Goal: Find contact information: Find contact information

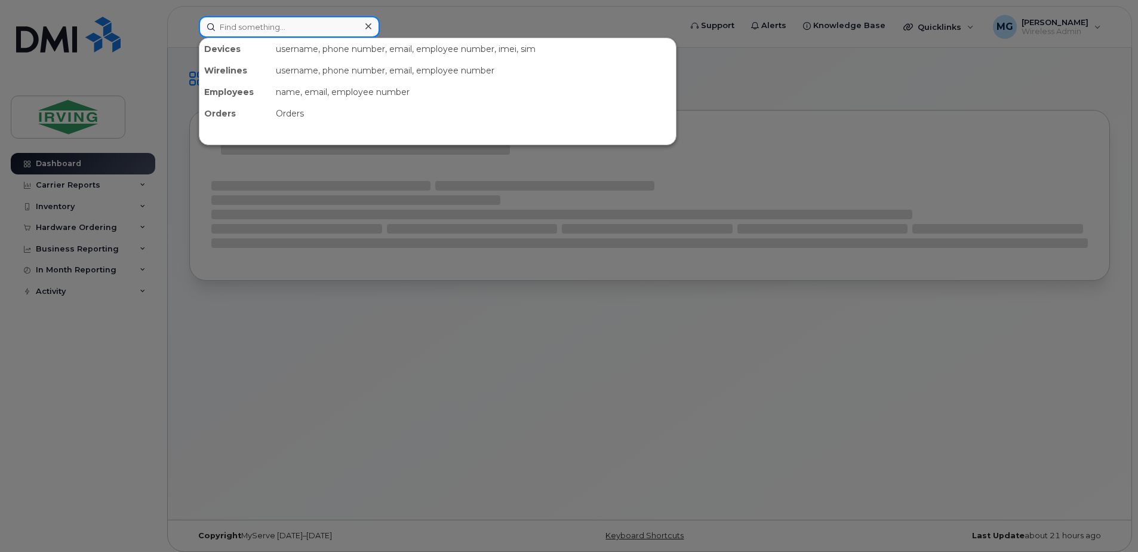
click at [258, 30] on input at bounding box center [289, 27] width 181 height 22
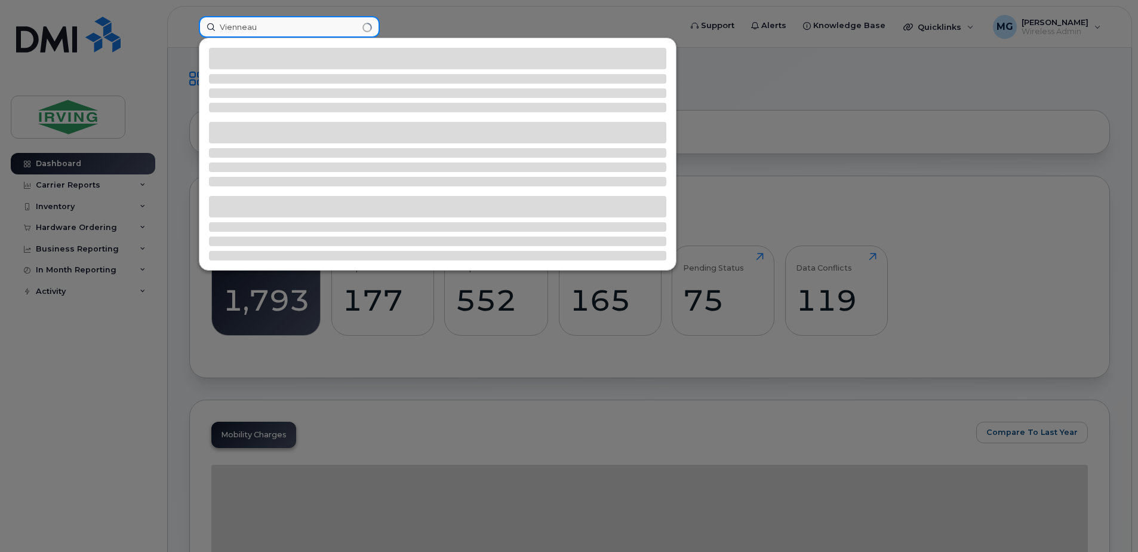
click at [211, 24] on input "Vienneau" at bounding box center [289, 27] width 181 height 22
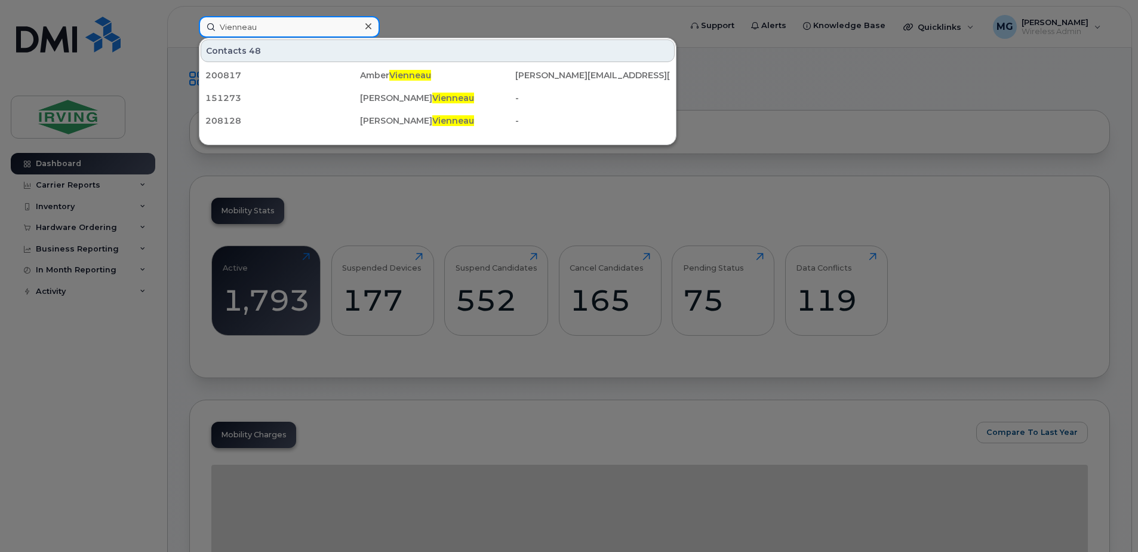
click at [270, 24] on input "Vienneau" at bounding box center [289, 27] width 181 height 22
drag, startPoint x: 270, startPoint y: 24, endPoint x: 179, endPoint y: 25, distance: 91.4
click at [189, 24] on div "Vienneau Contacts 48 200817 Amber Vienneau marston.amber@kent.ca 151273 Andre M…" at bounding box center [435, 27] width 493 height 22
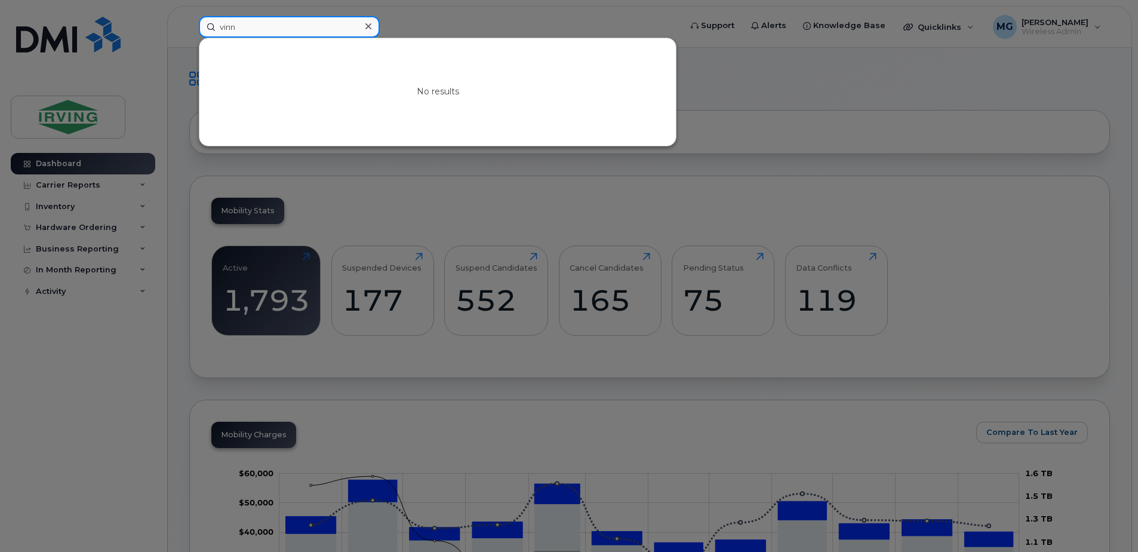
drag, startPoint x: 230, startPoint y: 28, endPoint x: 188, endPoint y: 30, distance: 42.4
click at [189, 30] on div "vinn No results" at bounding box center [435, 27] width 493 height 22
type input "michael"
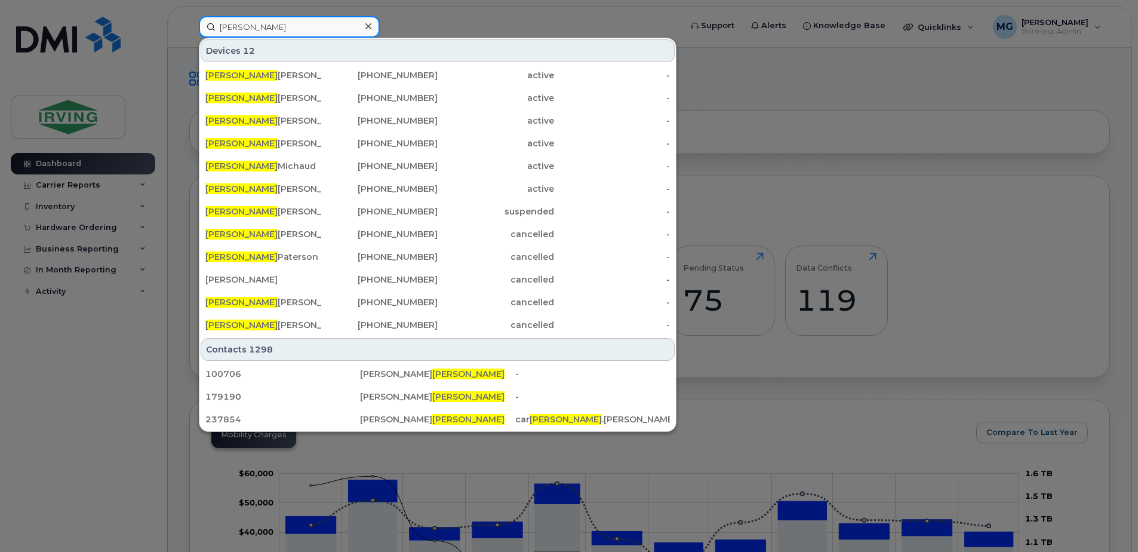
drag, startPoint x: 288, startPoint y: 32, endPoint x: 198, endPoint y: 30, distance: 89.6
click at [200, 30] on input "michael" at bounding box center [289, 27] width 181 height 22
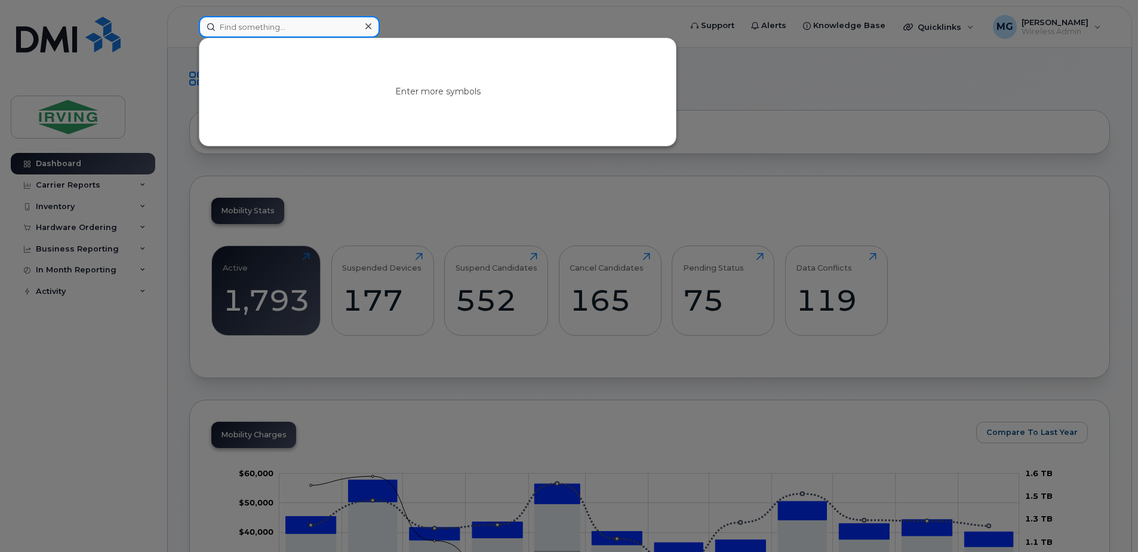
click at [227, 26] on input at bounding box center [289, 27] width 181 height 22
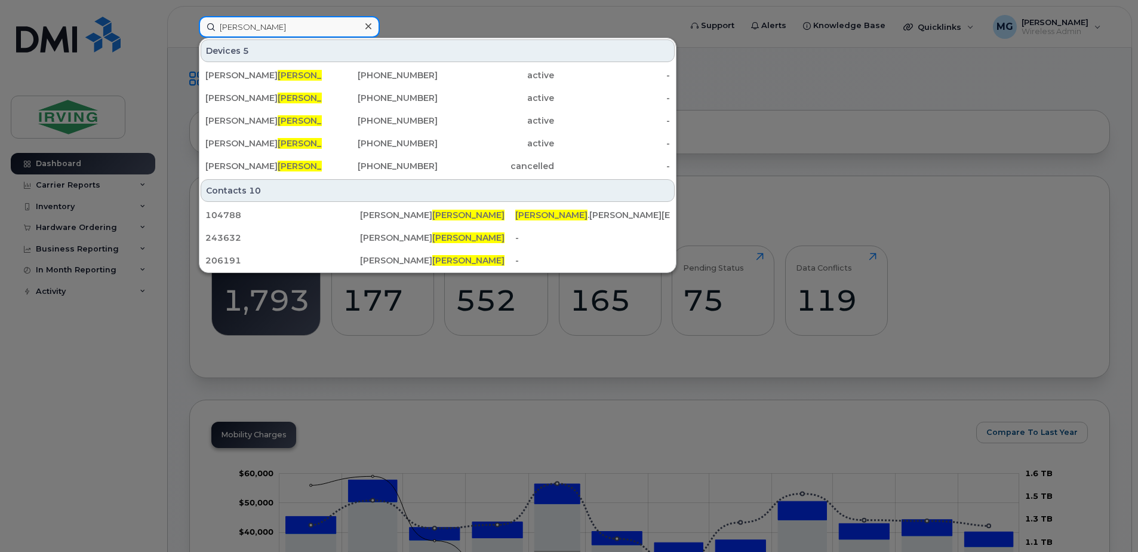
type input "yates"
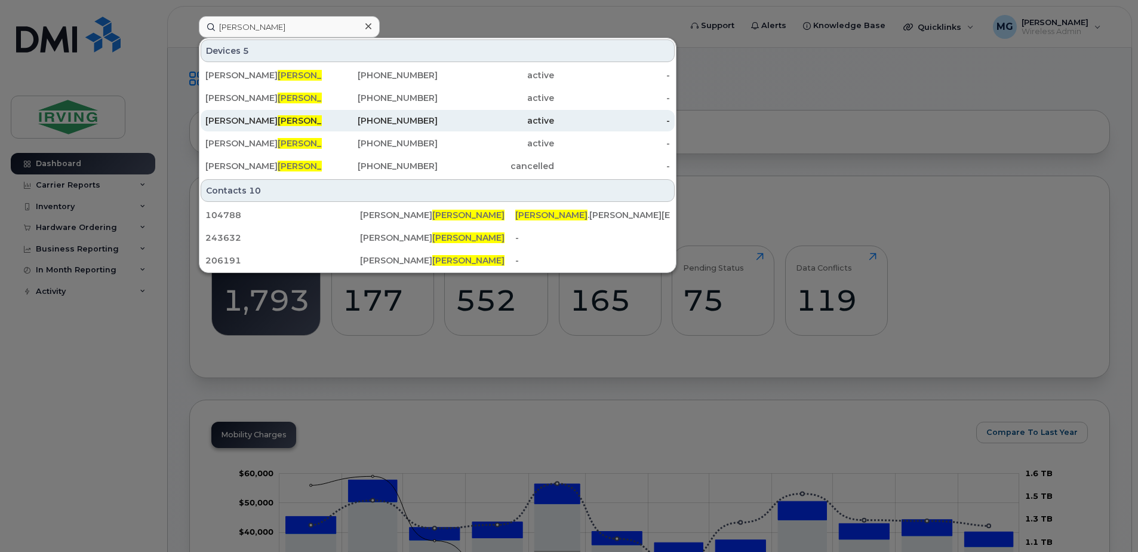
click at [421, 121] on div "506-326-9049" at bounding box center [380, 121] width 116 height 12
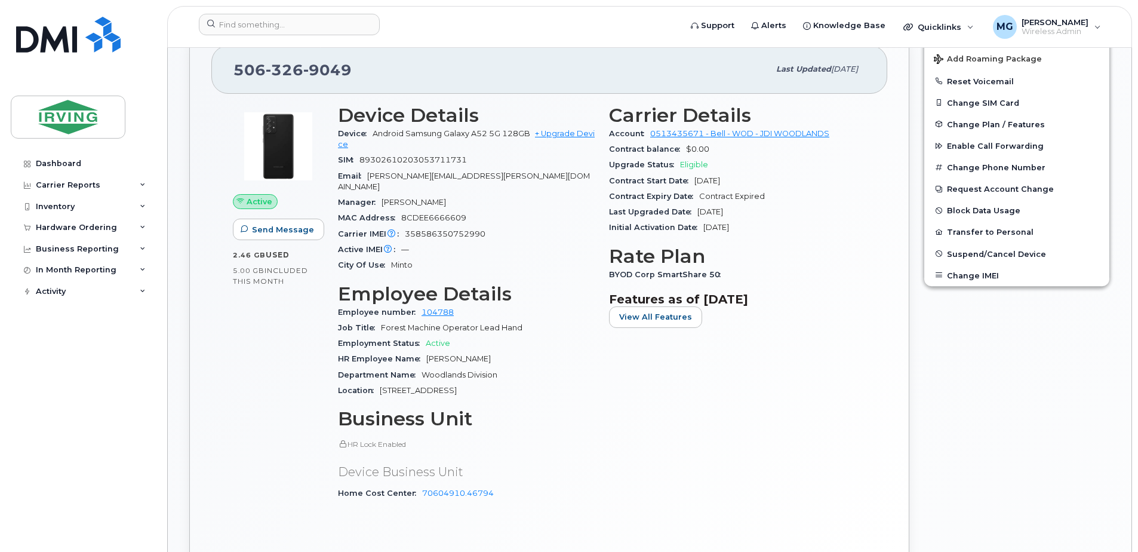
scroll to position [348, 0]
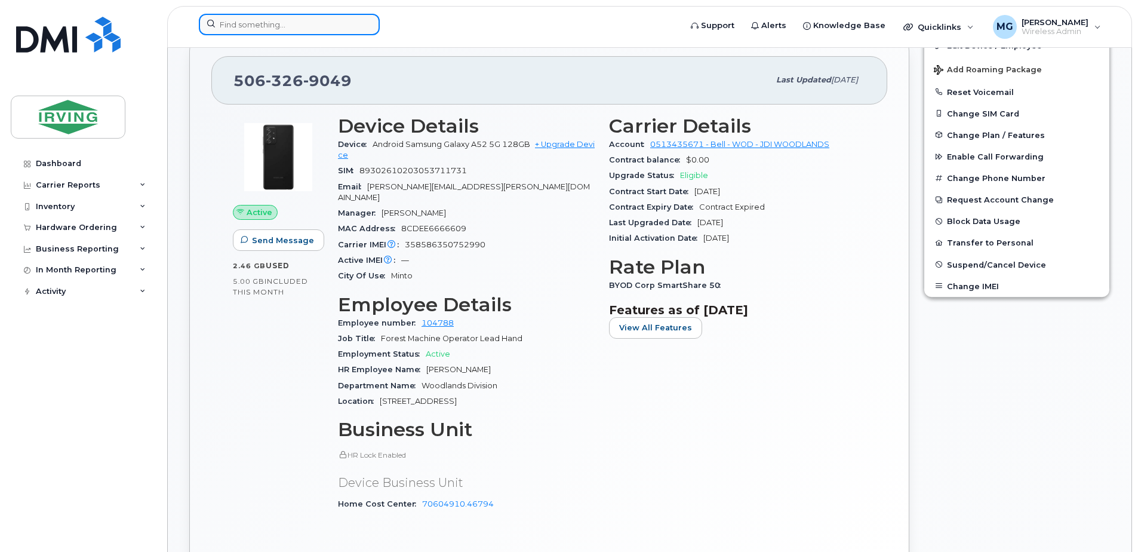
click at [286, 27] on input at bounding box center [289, 25] width 181 height 22
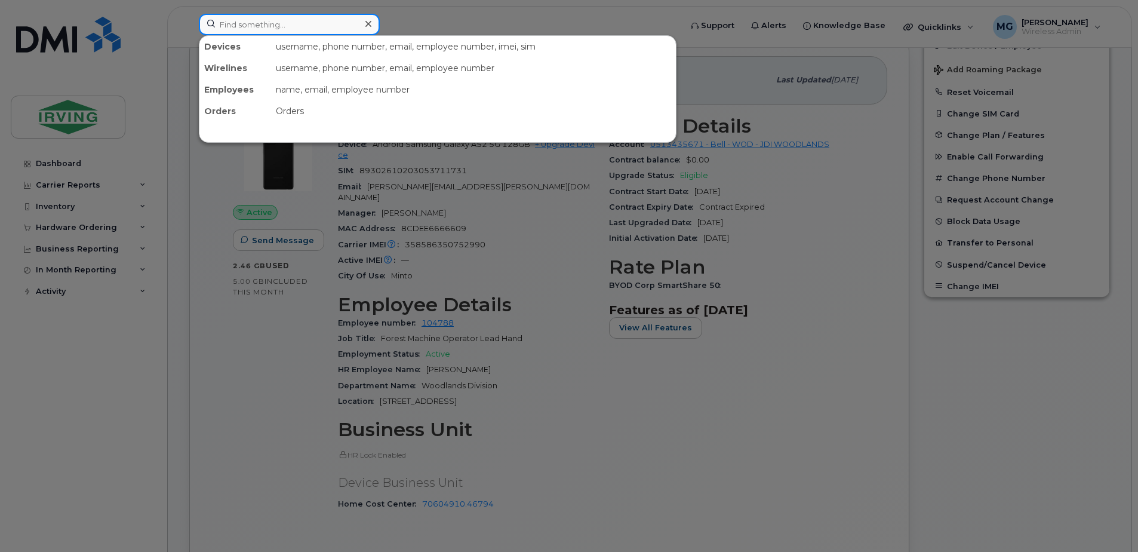
paste input "[PHONE_NUMBER]"
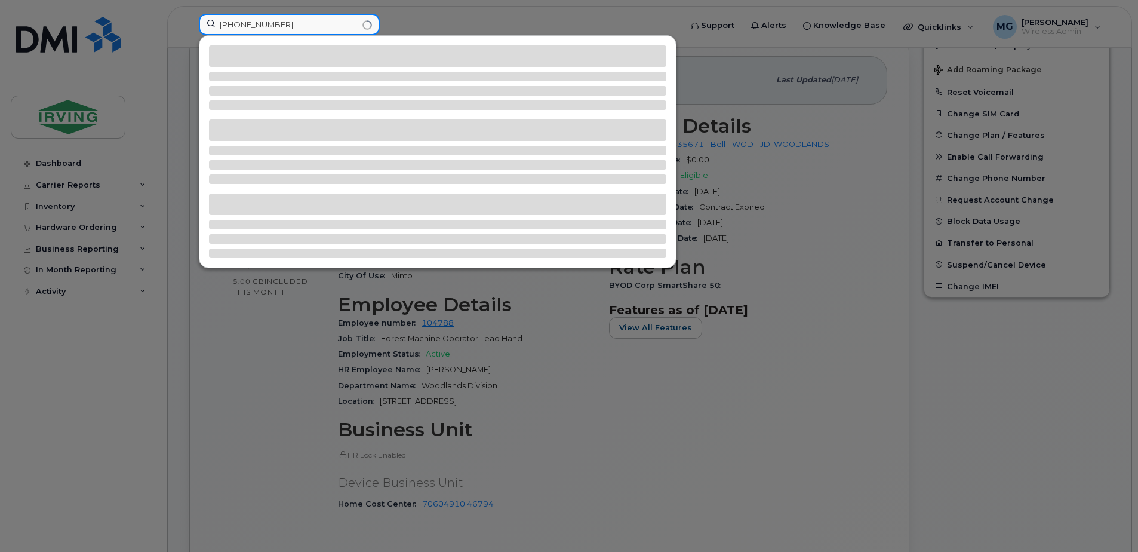
type input "[PHONE_NUMBER]"
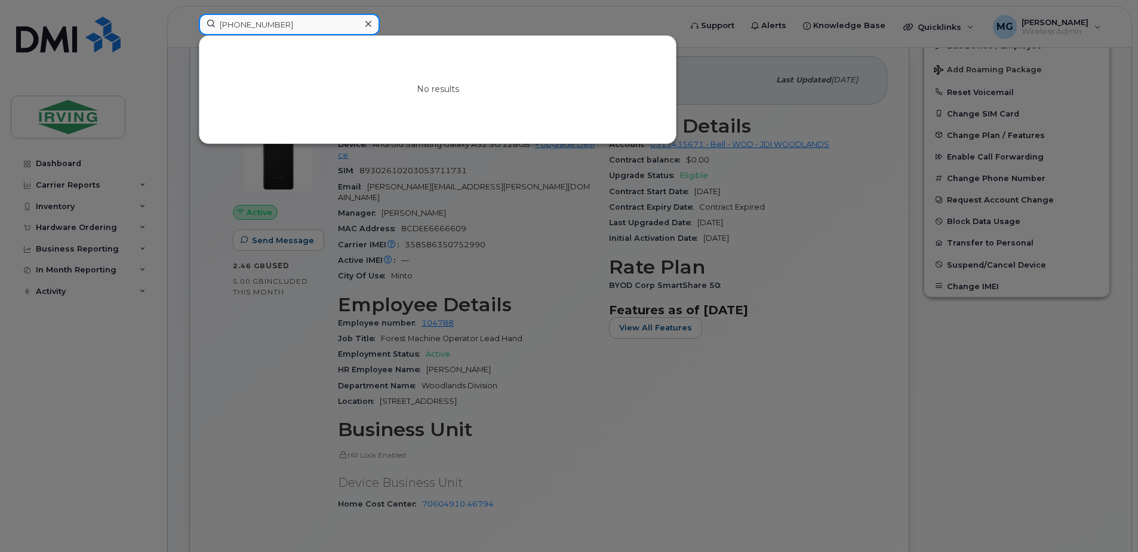
drag, startPoint x: 293, startPoint y: 26, endPoint x: 173, endPoint y: 26, distance: 120.1
click at [189, 26] on div "[PHONE_NUMBER] No results" at bounding box center [435, 27] width 493 height 26
